Goal: Ask a question

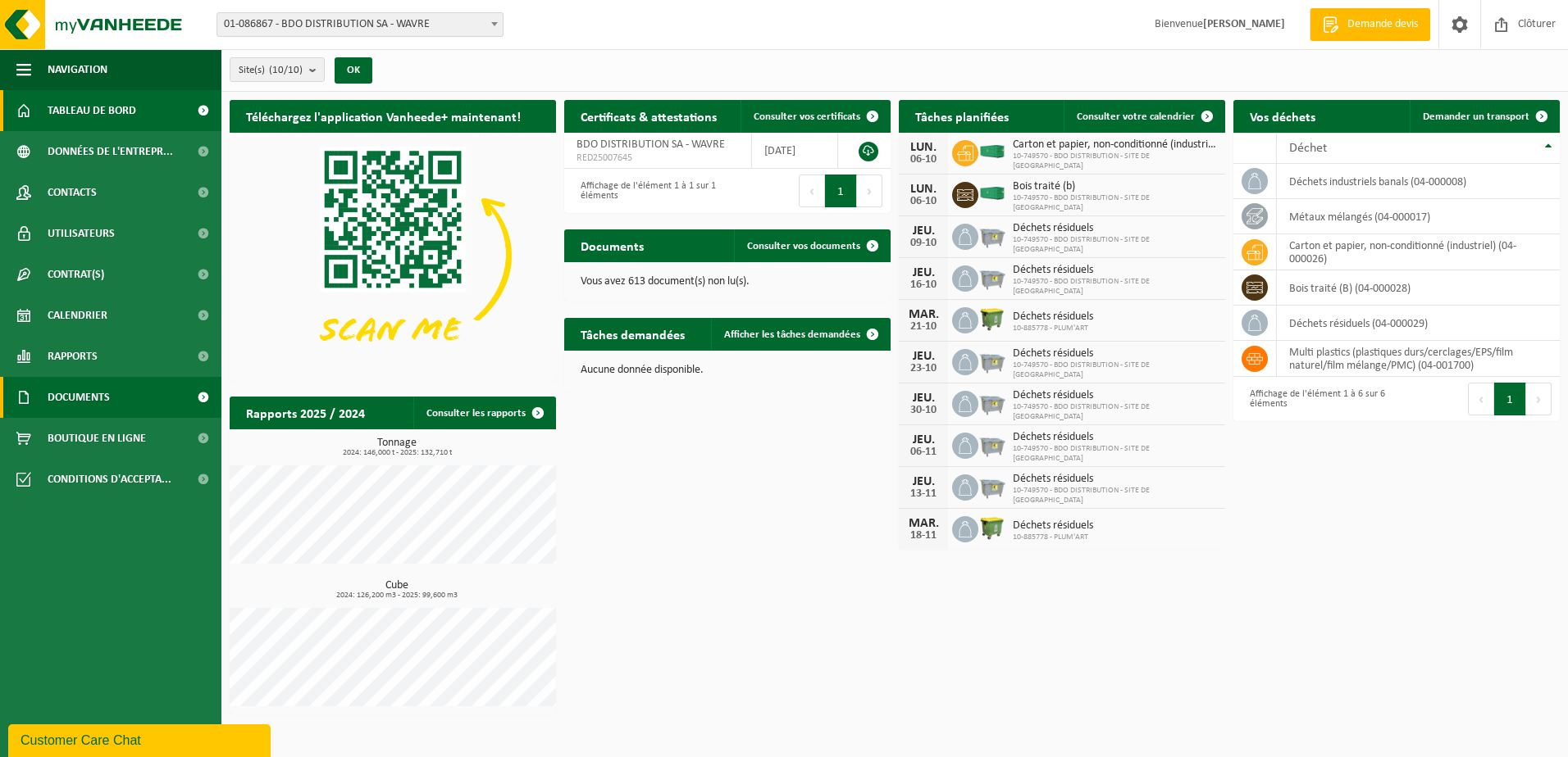
click at [60, 397] on span "Documents" at bounding box center [78, 398] width 62 height 41
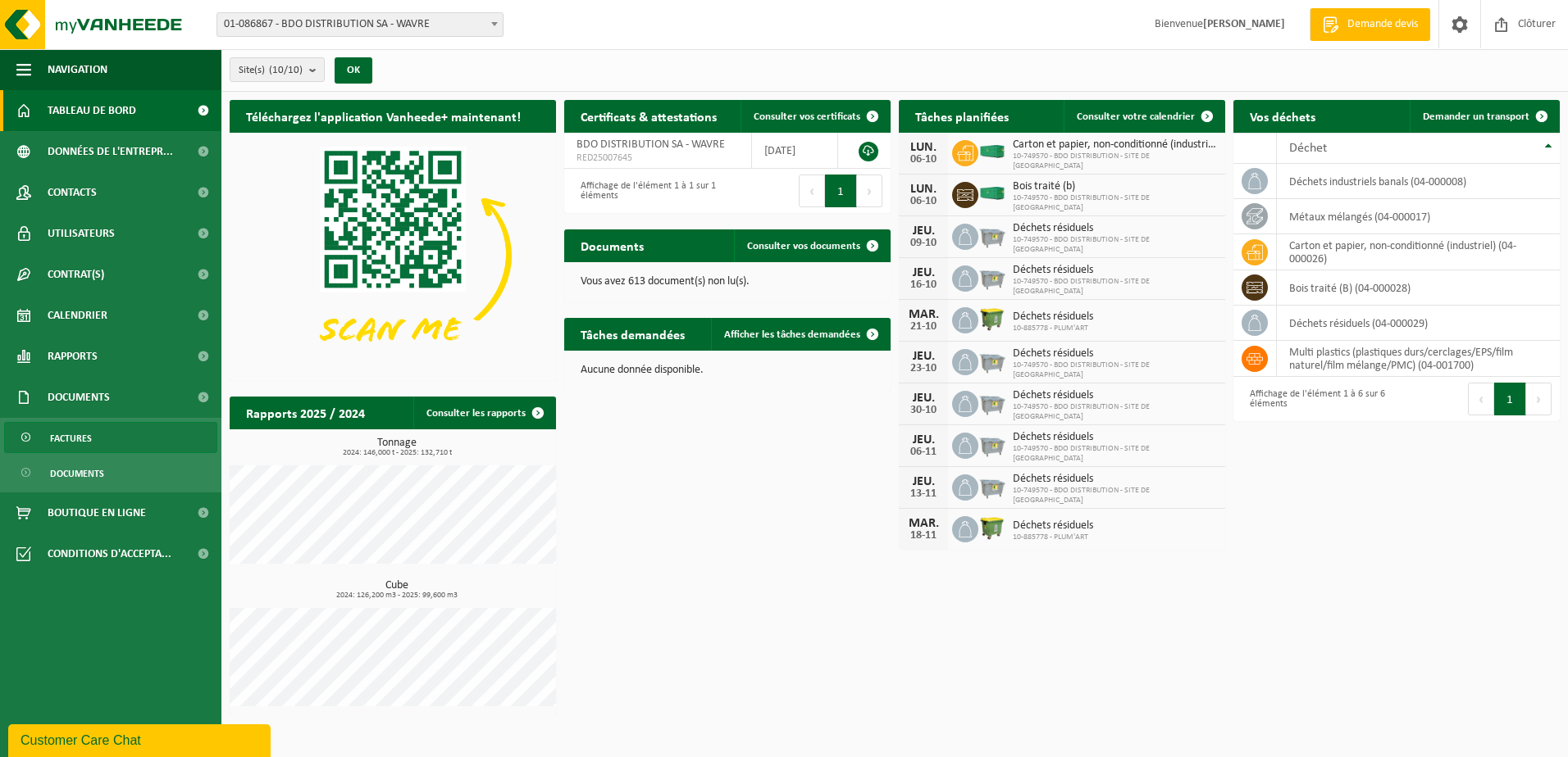
click at [78, 437] on span "Factures" at bounding box center [70, 438] width 42 height 31
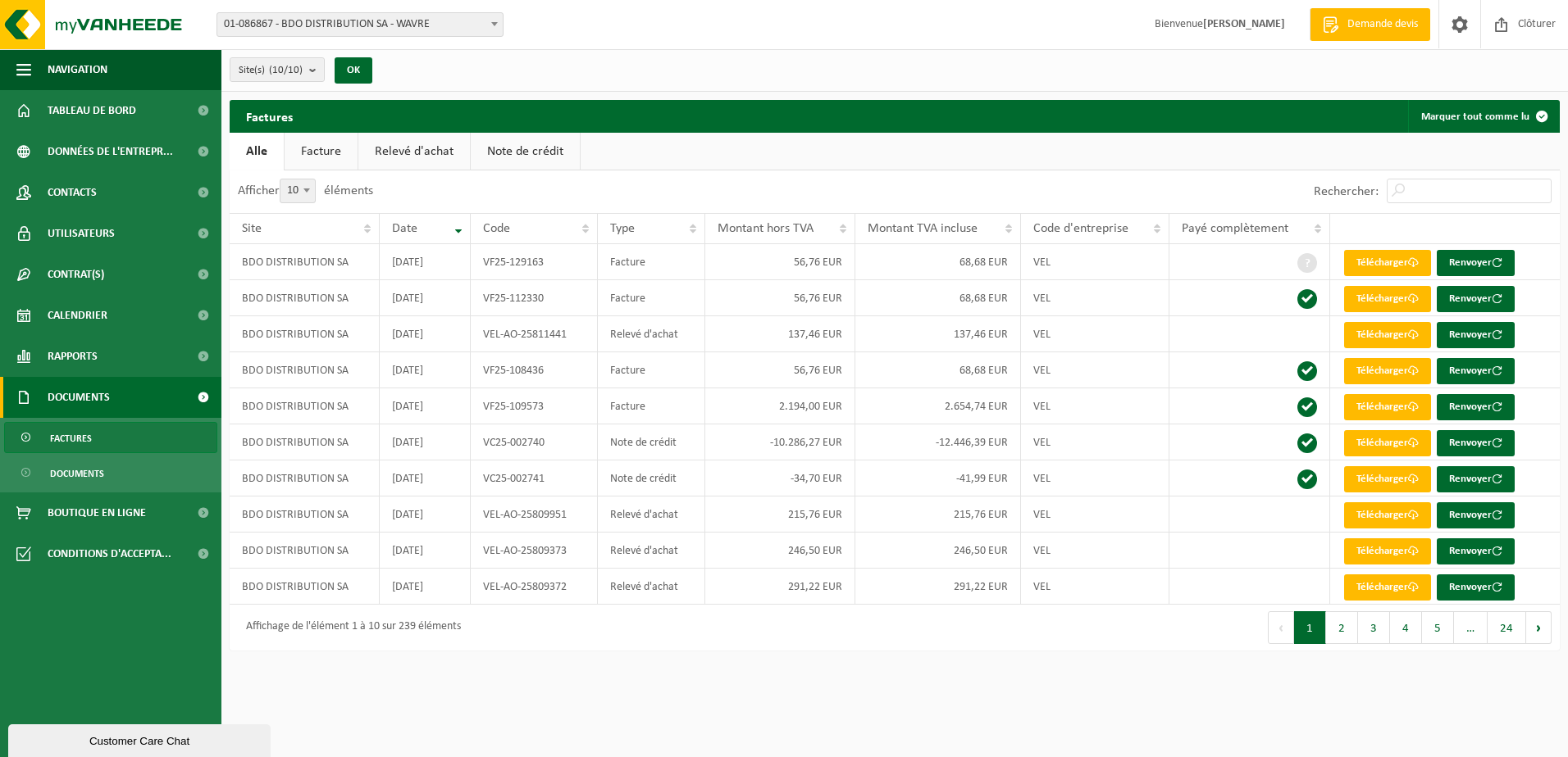
click at [494, 17] on span at bounding box center [494, 24] width 16 height 21
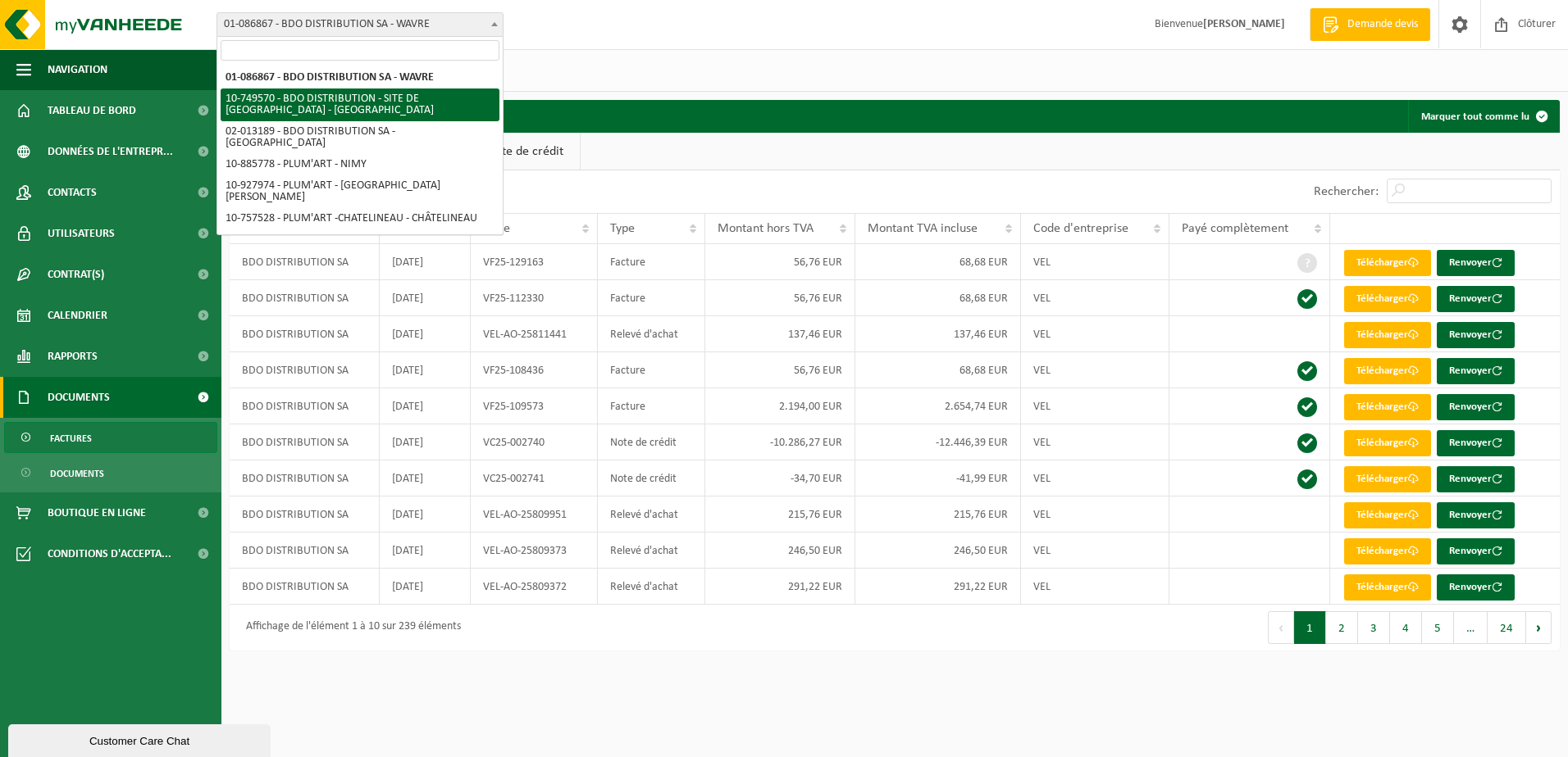
select select "85926"
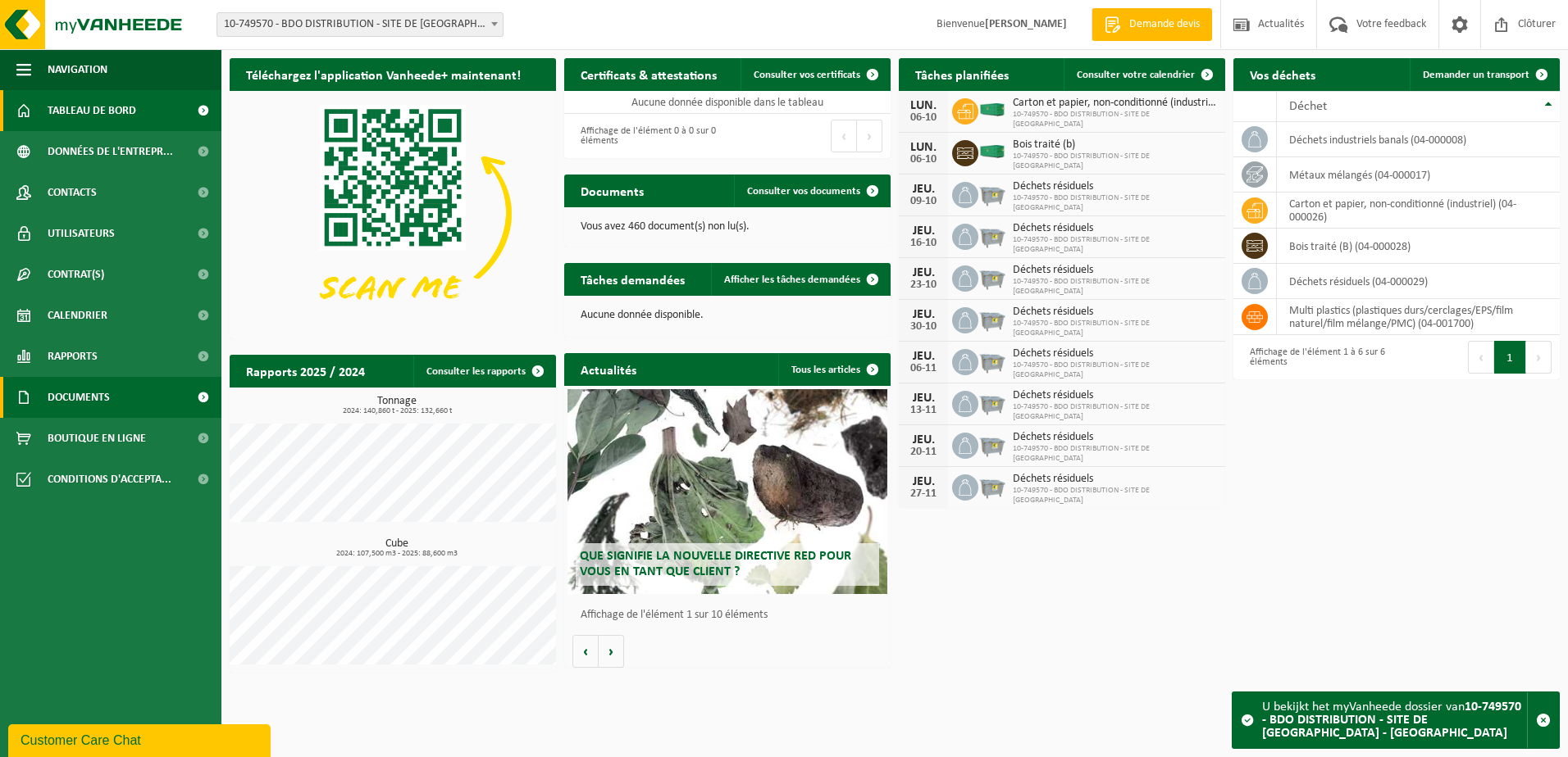
click at [117, 391] on link "Documents" at bounding box center [110, 398] width 222 height 41
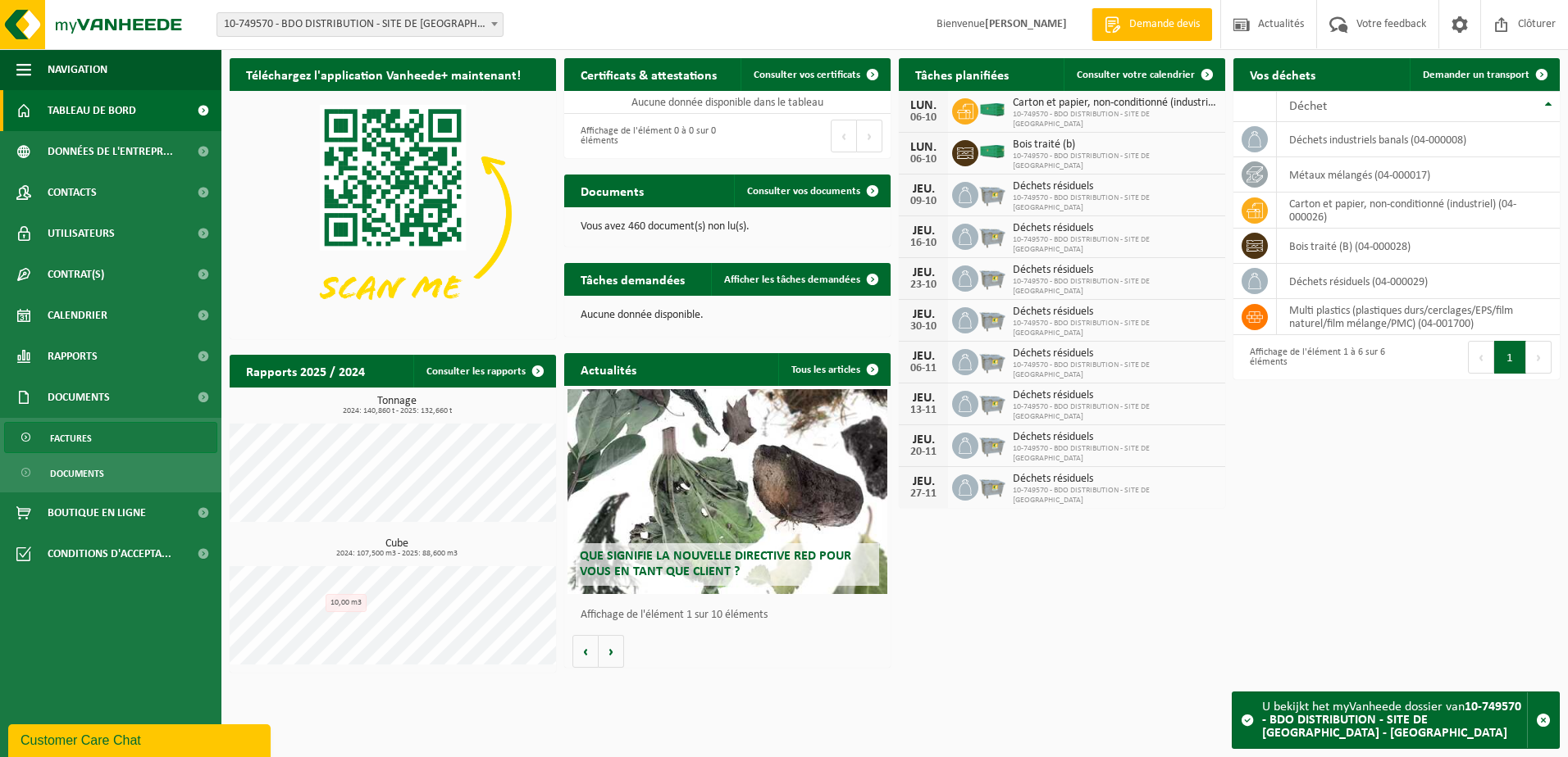
click at [82, 443] on span "Factures" at bounding box center [70, 438] width 42 height 31
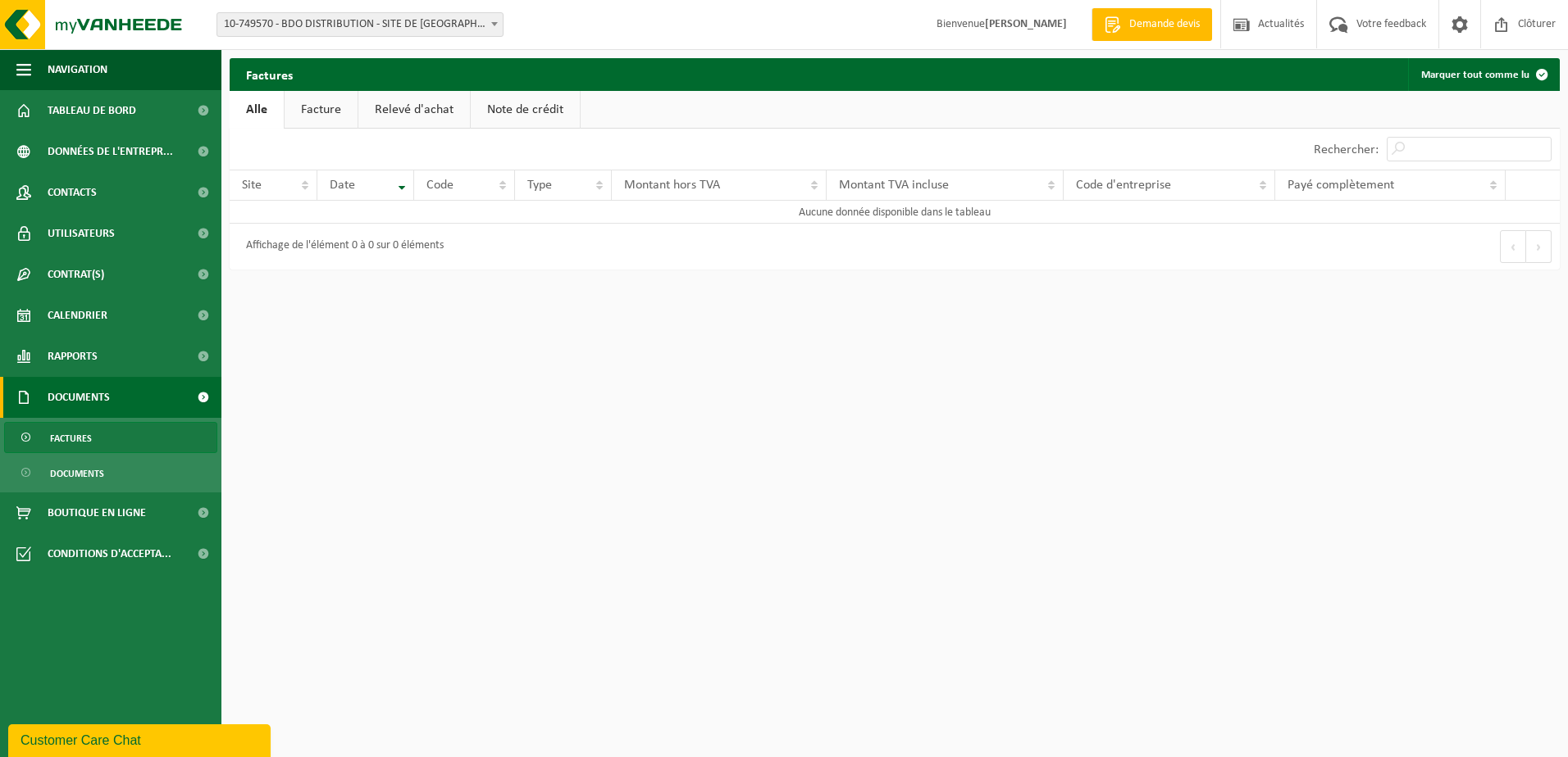
click at [327, 109] on link "Facture" at bounding box center [321, 109] width 73 height 37
click at [397, 111] on link "Relevé d'achat" at bounding box center [415, 109] width 111 height 37
click at [489, 109] on link "Note de crédit" at bounding box center [528, 109] width 109 height 37
click at [251, 107] on link "Alle" at bounding box center [256, 109] width 53 height 37
click at [495, 26] on b at bounding box center [494, 24] width 6 height 4
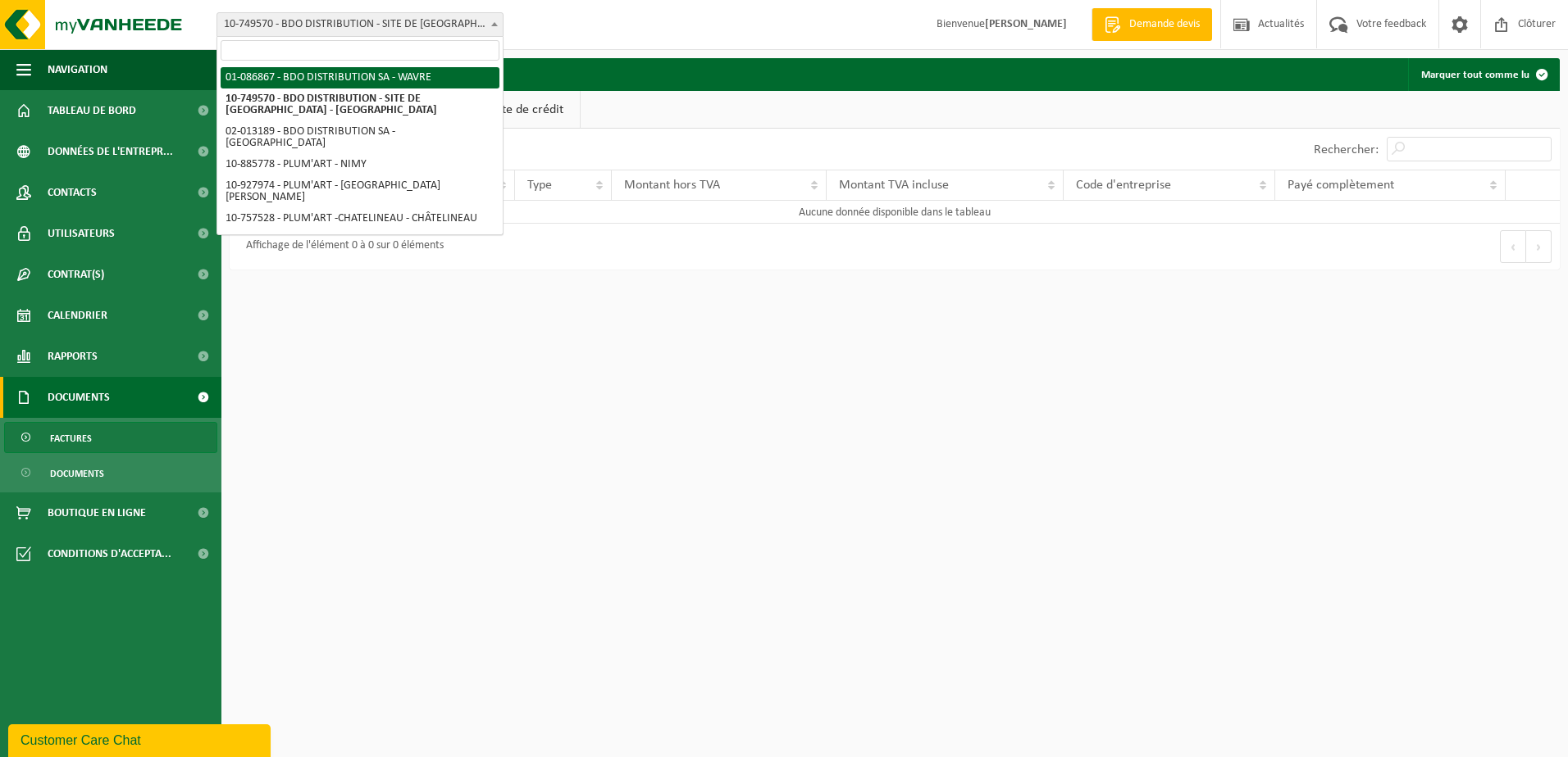
select select "85770"
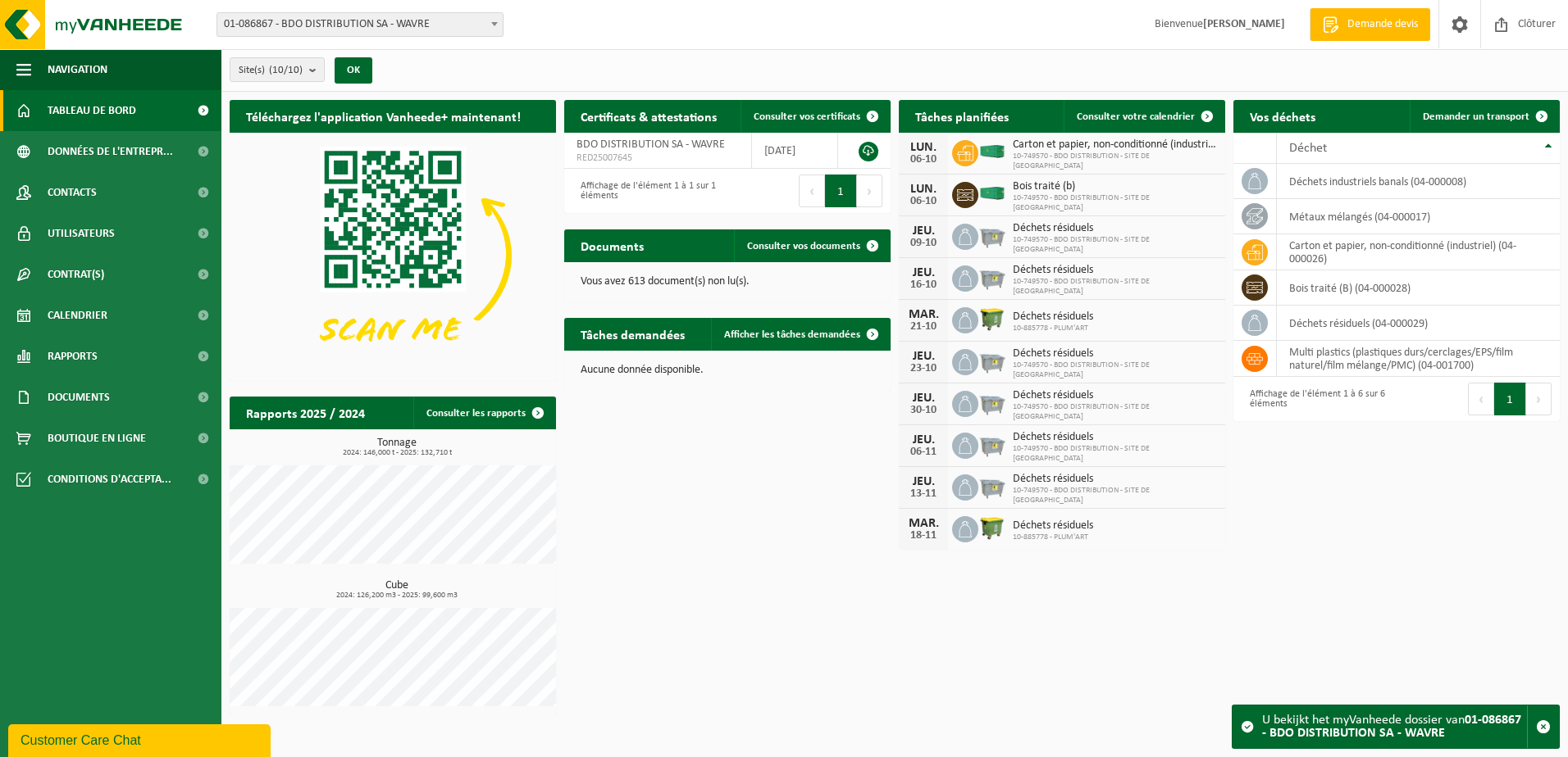
click at [155, 737] on div "Customer Care Chat" at bounding box center [139, 741] width 238 height 20
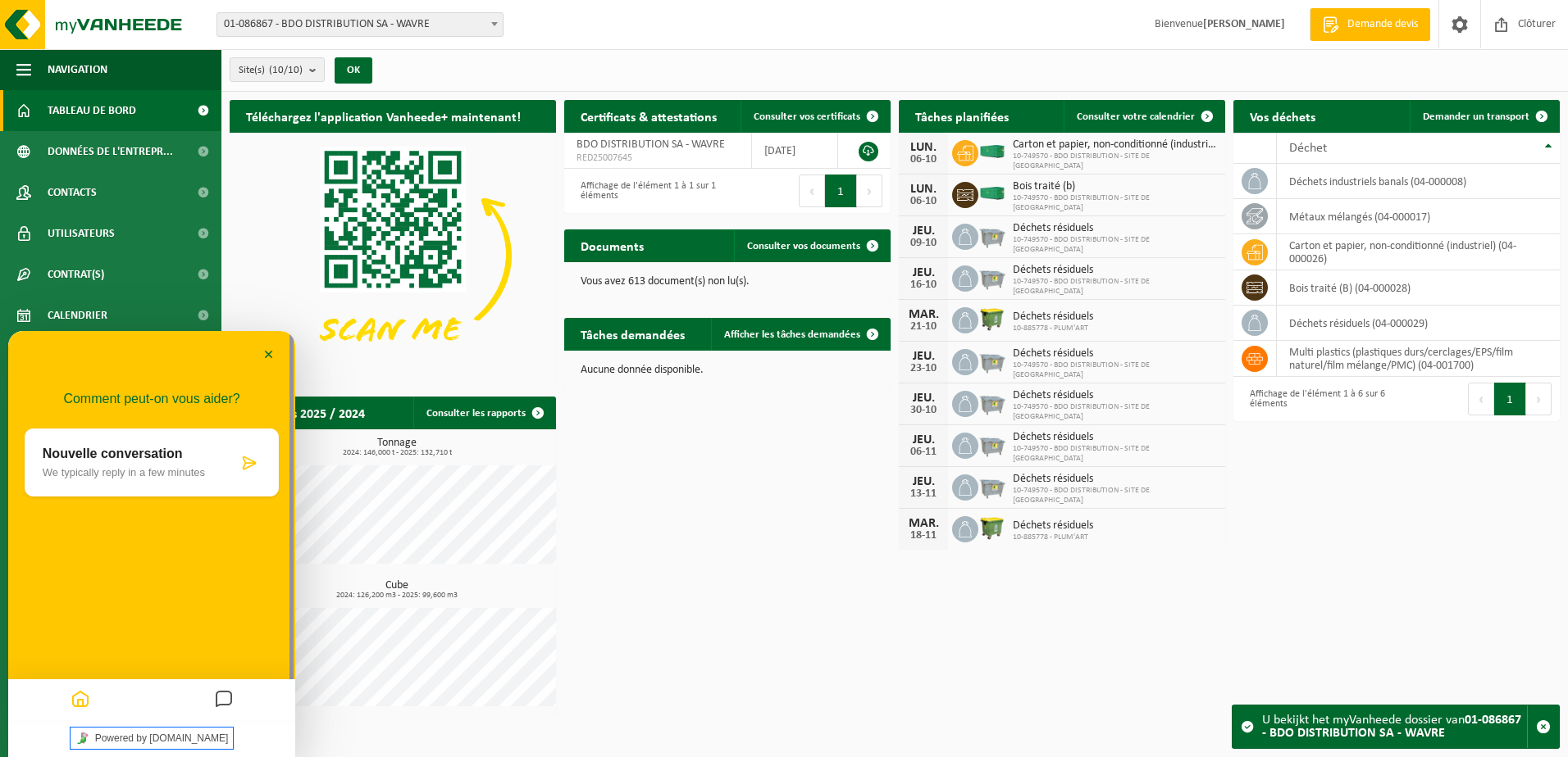
click at [126, 737] on link "Powered by [DOMAIN_NAME]" at bounding box center [151, 738] width 163 height 21
click at [221, 695] on icon "Messages" at bounding box center [223, 700] width 20 height 32
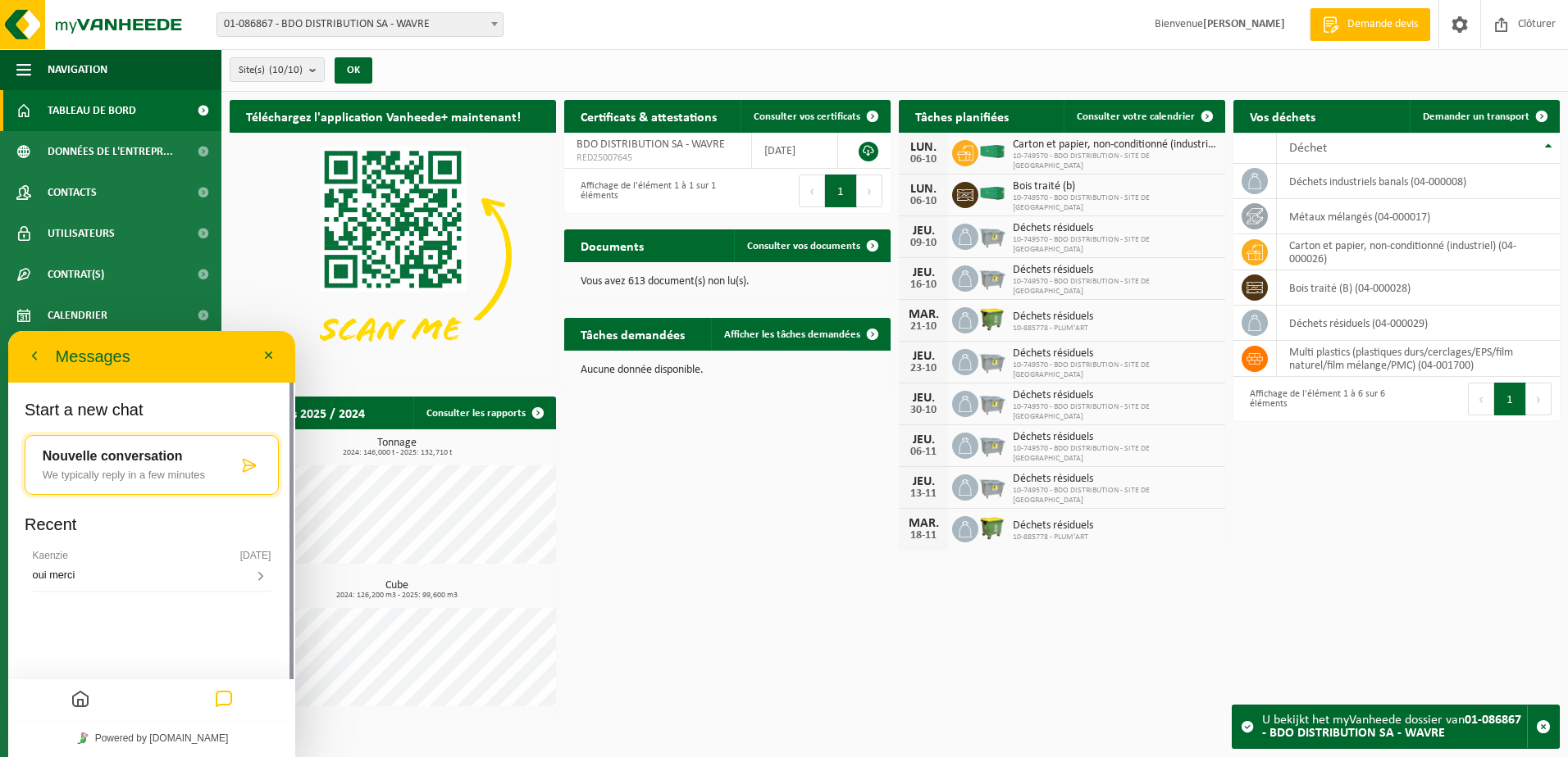
click at [93, 412] on p "Start a new chat" at bounding box center [152, 414] width 255 height 28
click at [78, 704] on icon "Home" at bounding box center [80, 700] width 20 height 32
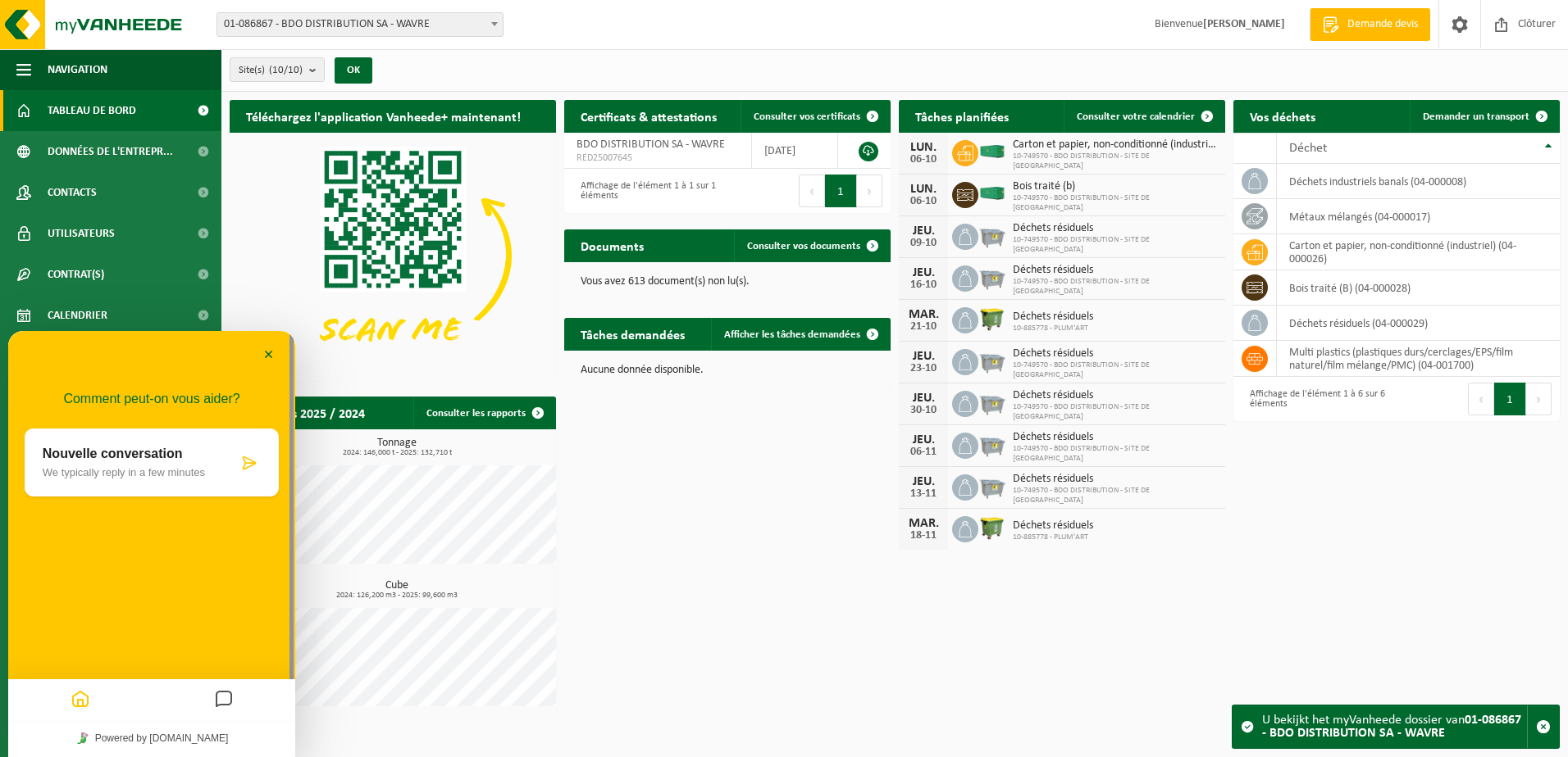
click at [242, 463] on icon at bounding box center [249, 463] width 16 height 16
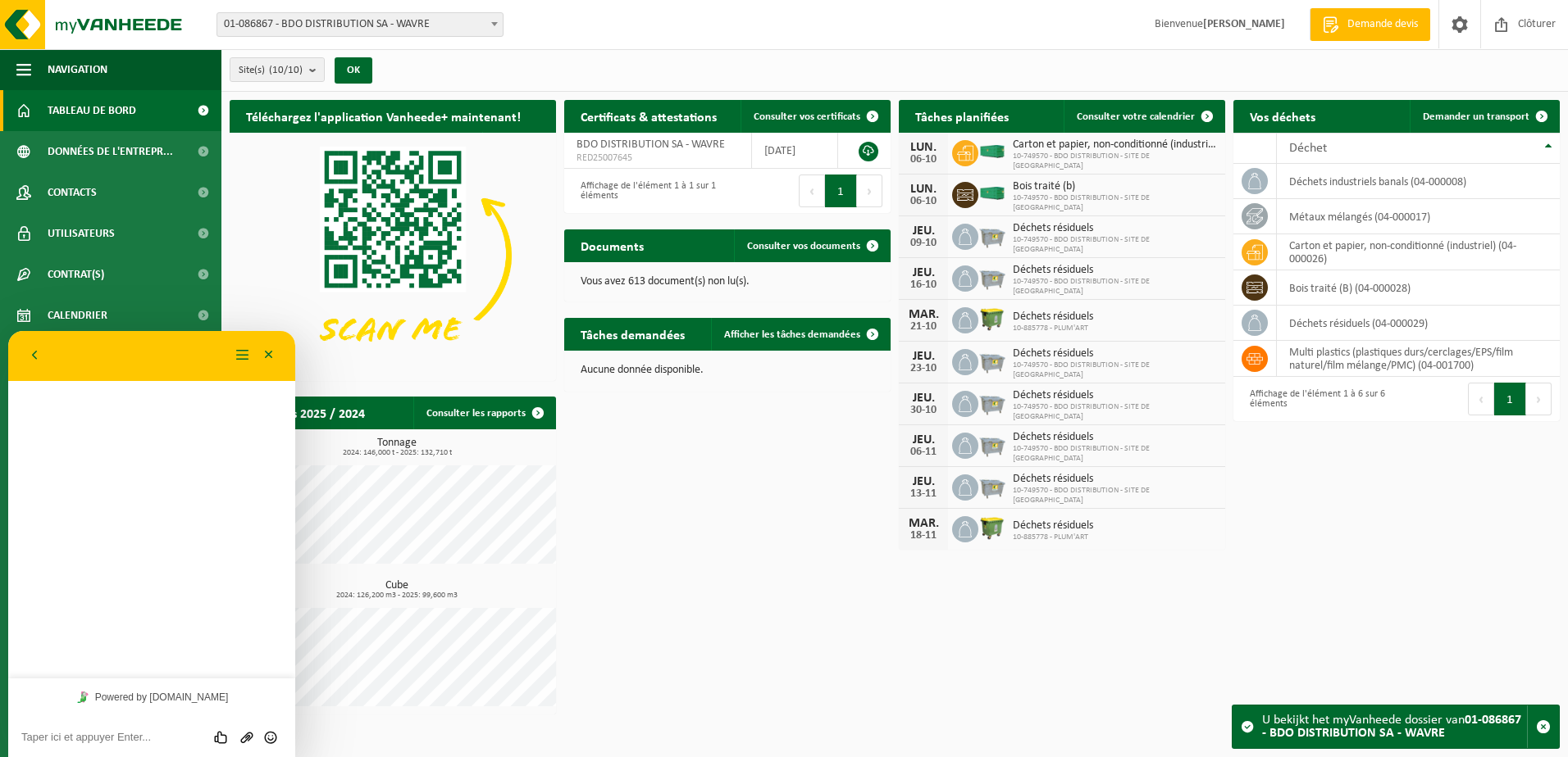
click at [132, 738] on textarea at bounding box center [151, 737] width 261 height 13
type textarea "Bonjour,"
drag, startPoint x: 55, startPoint y: 738, endPoint x: 12, endPoint y: 739, distance: 43.0
click at [12, 739] on div "J'ai besoin d'avoir des nouveau acces pour Évaluez cette conversation Envoyer u…" at bounding box center [151, 730] width 287 height 52
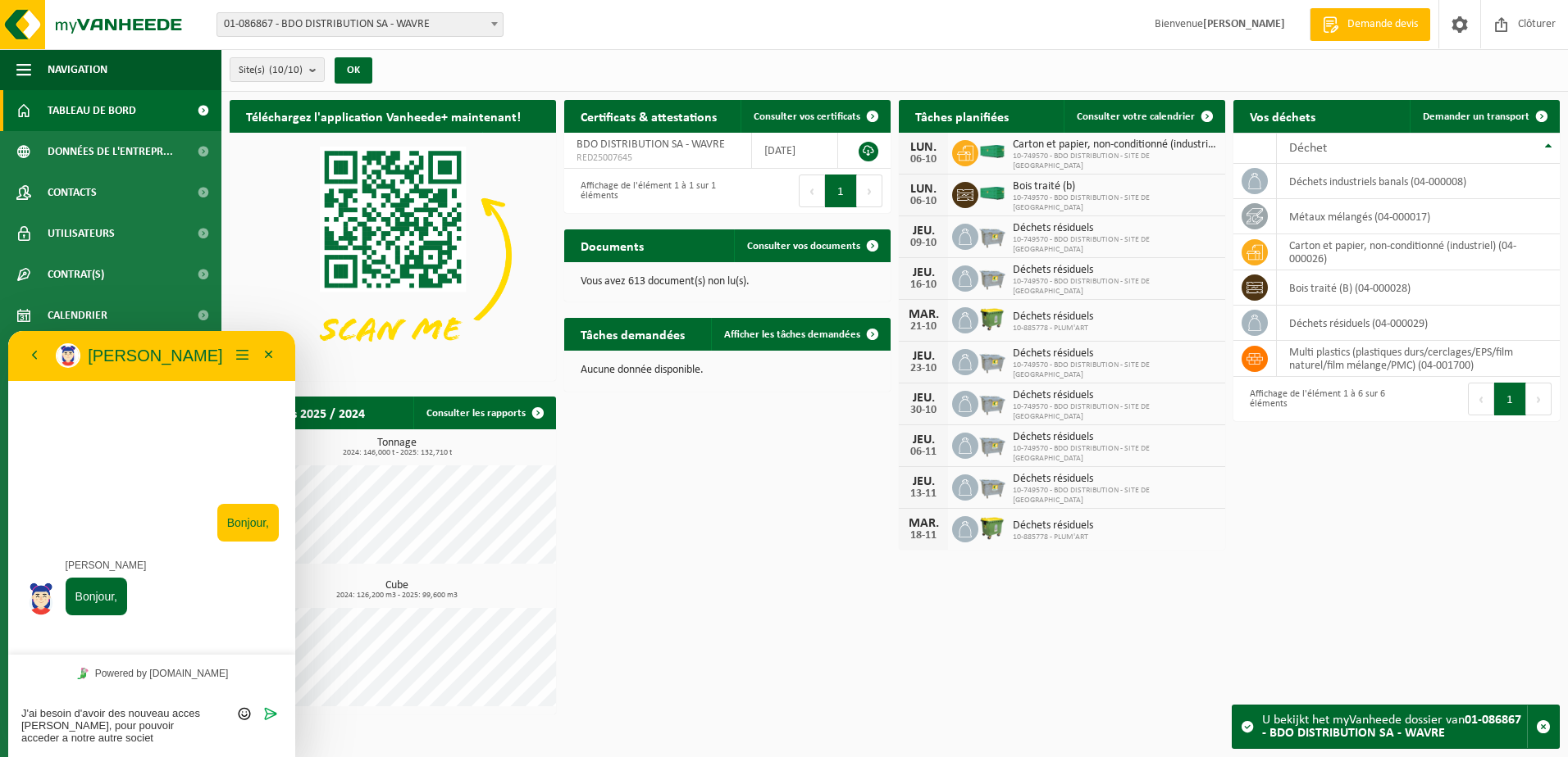
type textarea "J'ai besoin d'avoir des nouveau acces [PERSON_NAME], pour pouvoir acceder a not…"
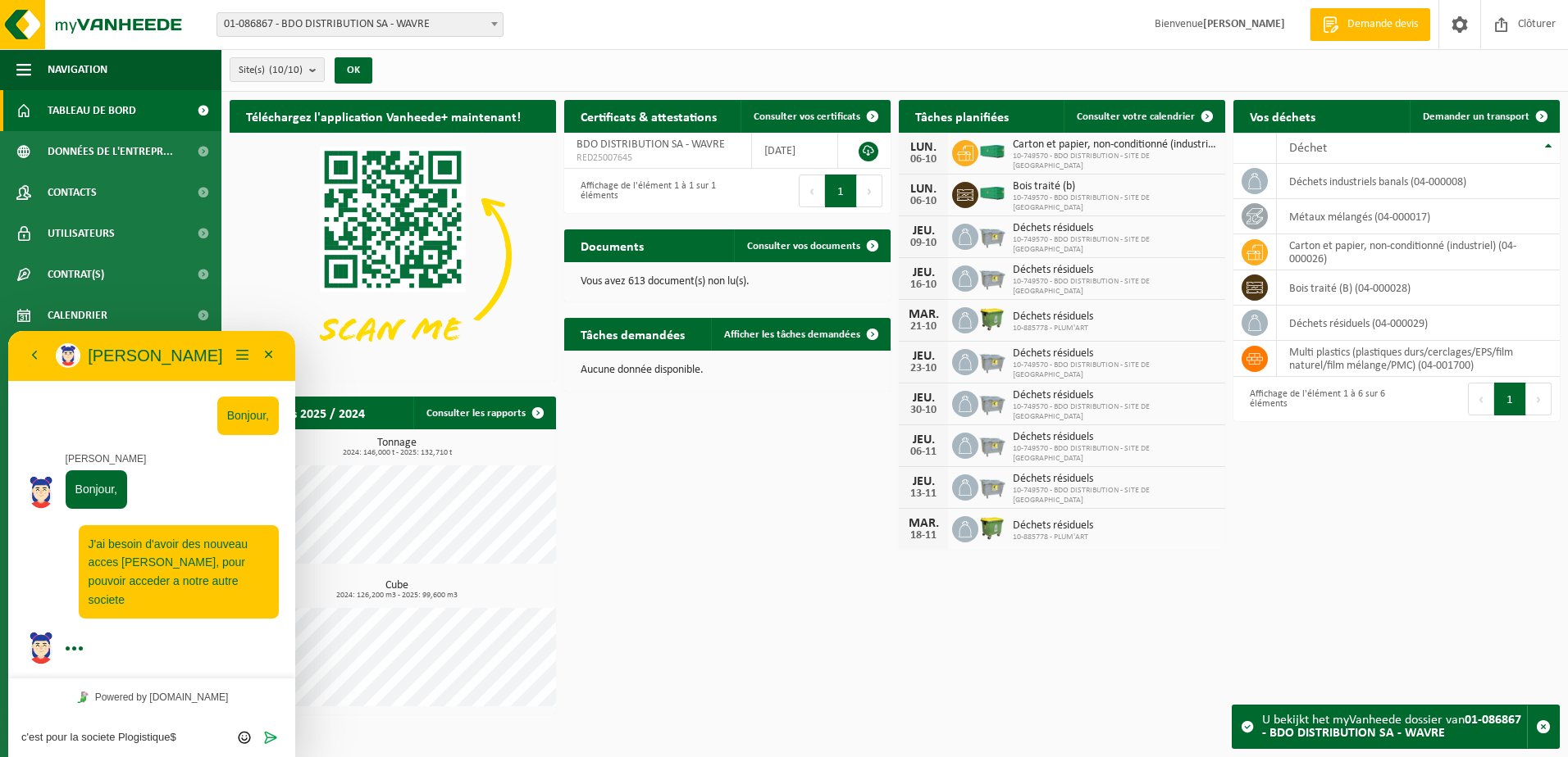
type textarea "c'est pour la societe Plogistique"
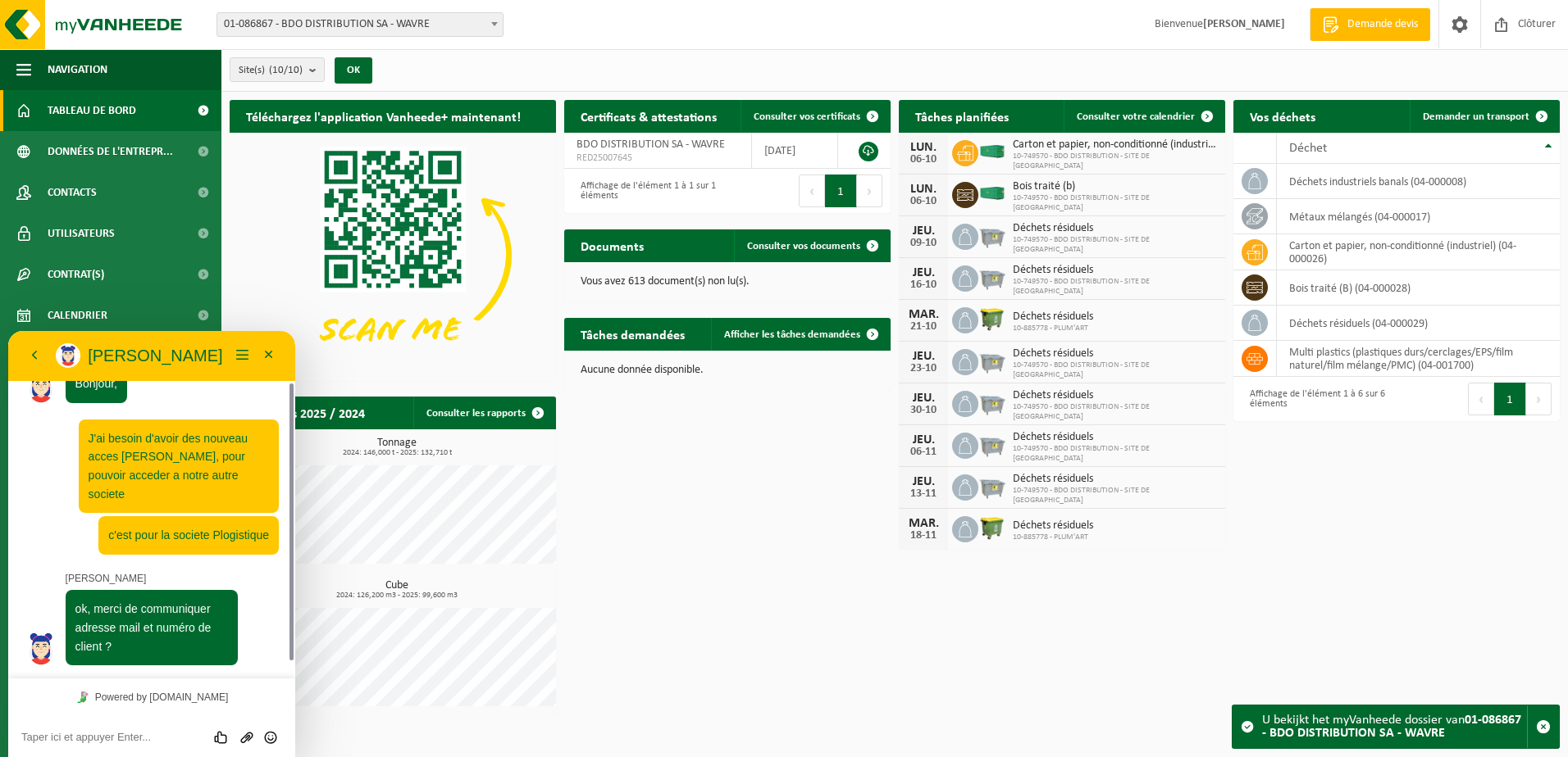
scroll to position [88, 0]
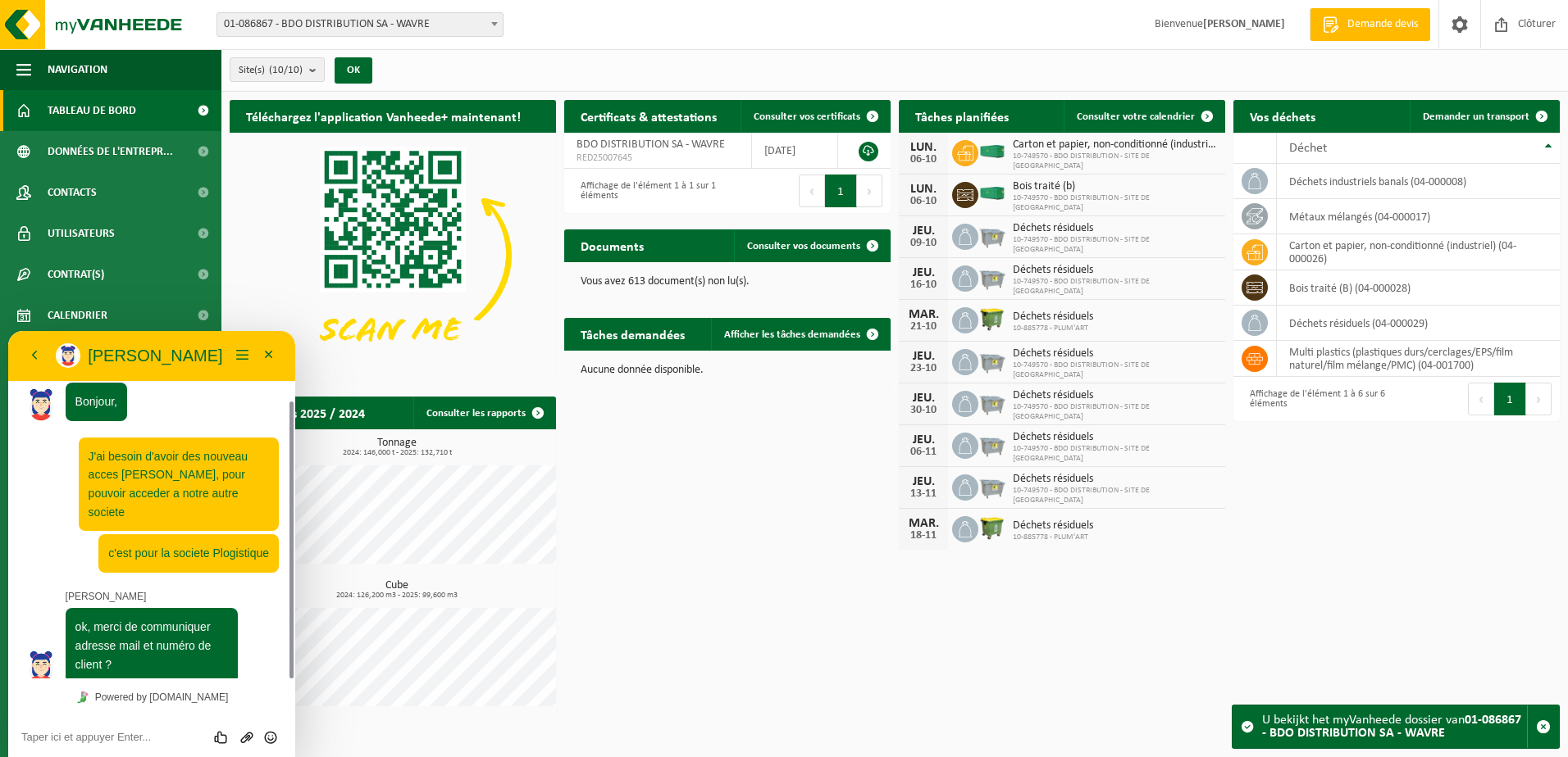
click at [59, 728] on div "Évaluez cette conversation Envoyer un fichier Insérer émoticône" at bounding box center [151, 737] width 287 height 41
click at [60, 740] on textarea at bounding box center [151, 737] width 261 height 13
type textarea "numero client 10-977883"
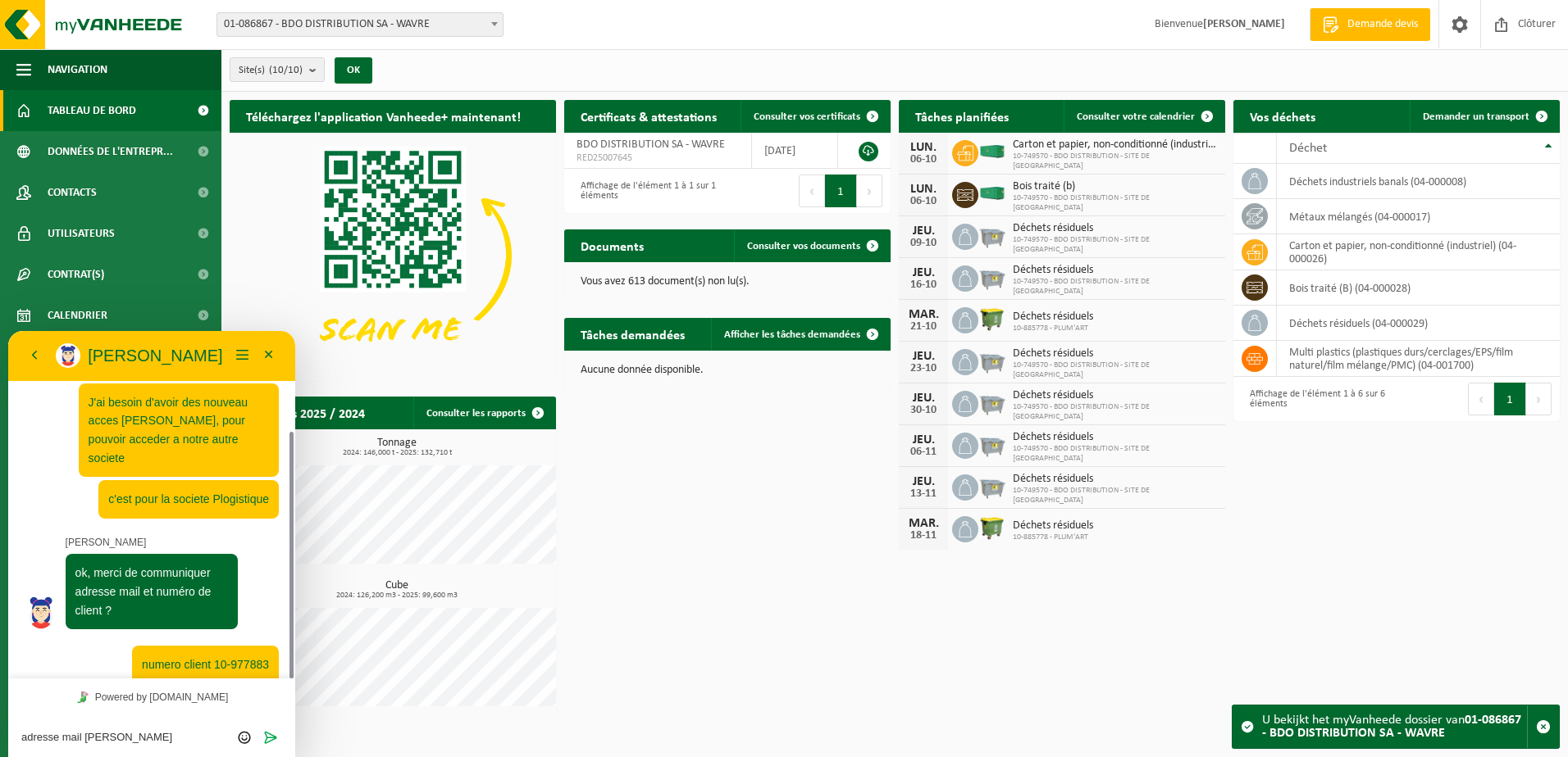
scroll to position [0, 0]
type textarea "adresse mail [PERSON_NAME][EMAIL_ADDRESS][DOMAIN_NAME]"
